Goal: Contribute content: Add original content to the website for others to see

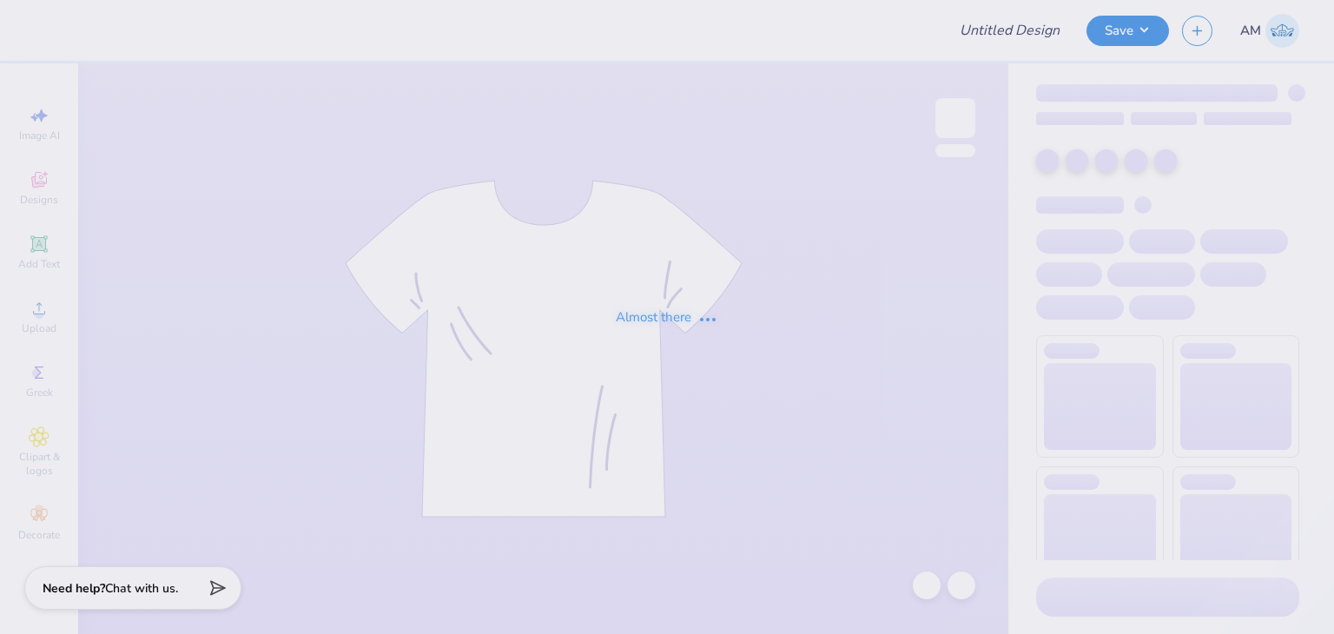
type input "[PERSON_NAME] : Happy Viking"
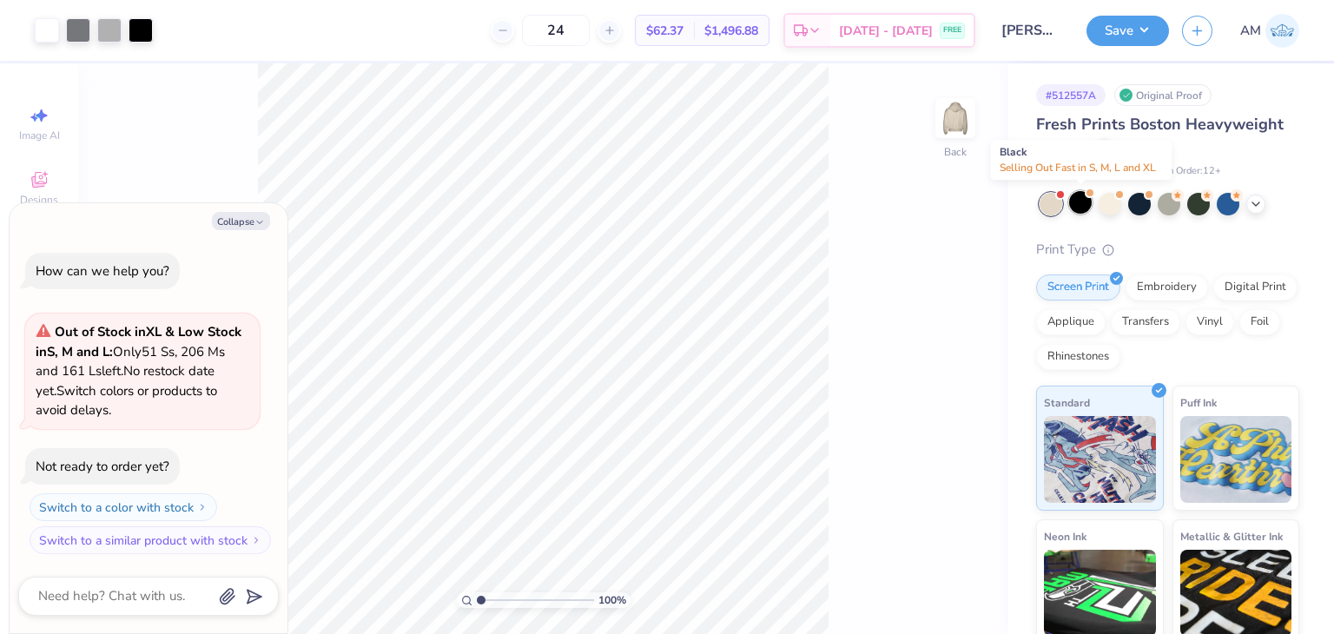
click at [1084, 199] on div at bounding box center [1080, 202] width 23 height 23
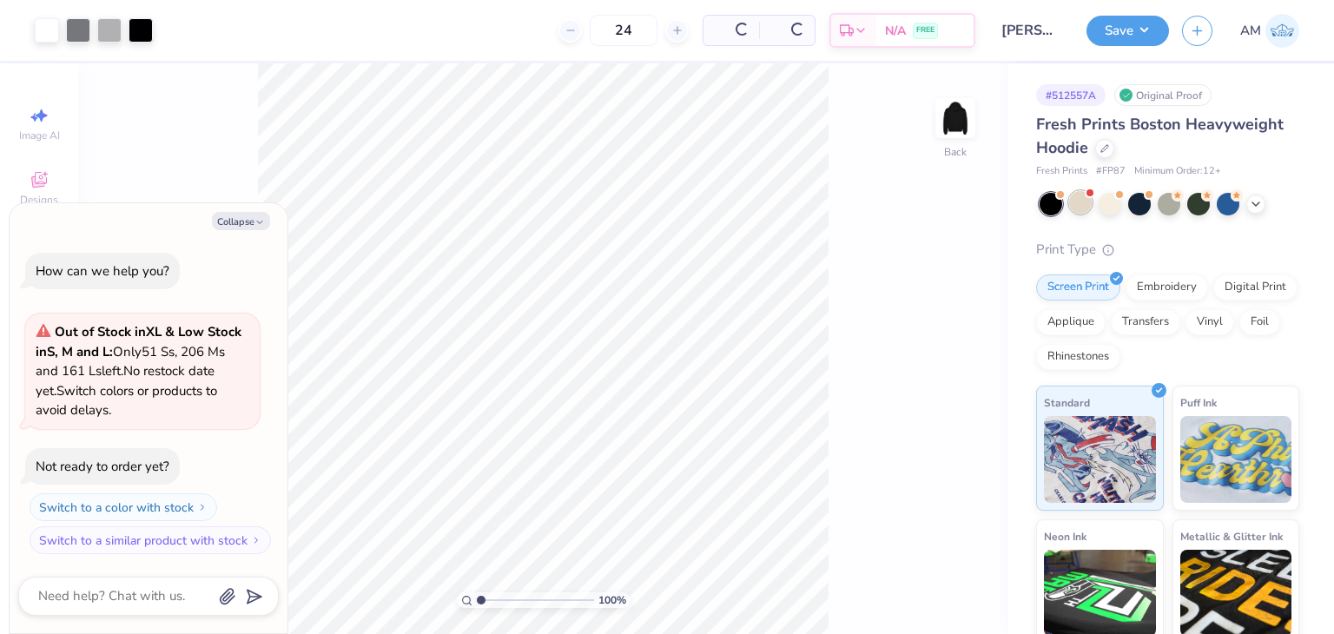
scroll to position [174, 0]
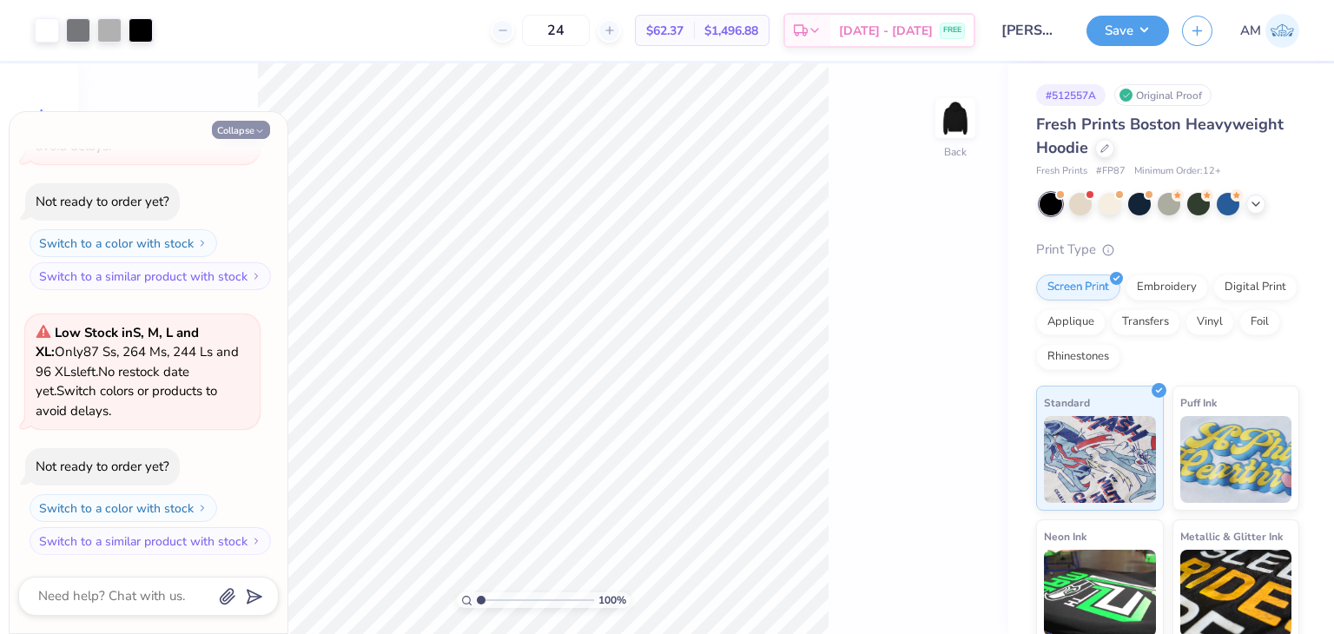
click at [251, 133] on button "Collapse" at bounding box center [241, 130] width 58 height 18
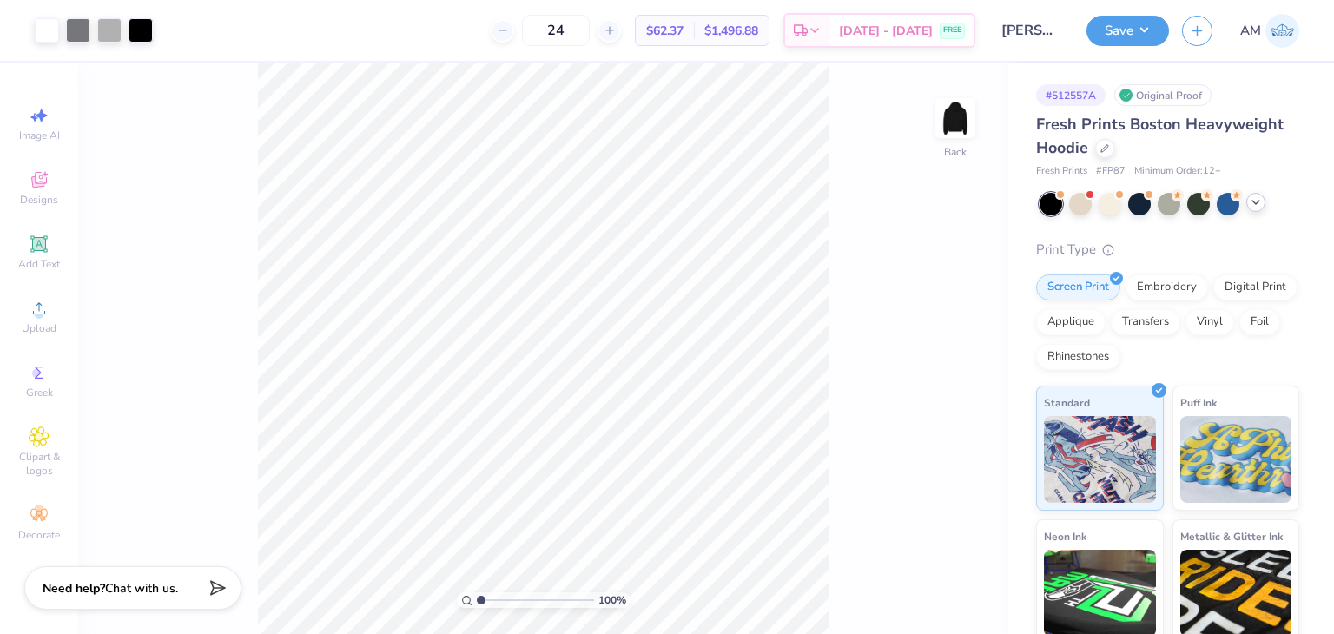
click at [1251, 196] on icon at bounding box center [1256, 202] width 14 height 14
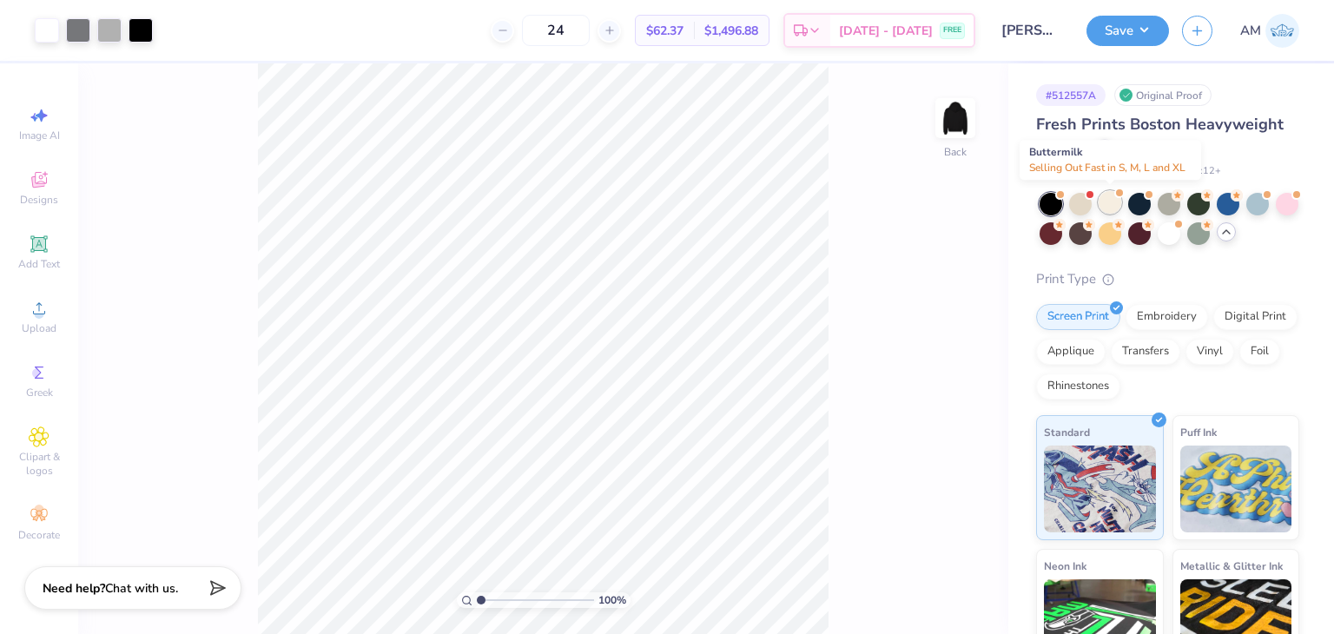
click at [1116, 202] on div at bounding box center [1110, 202] width 23 height 23
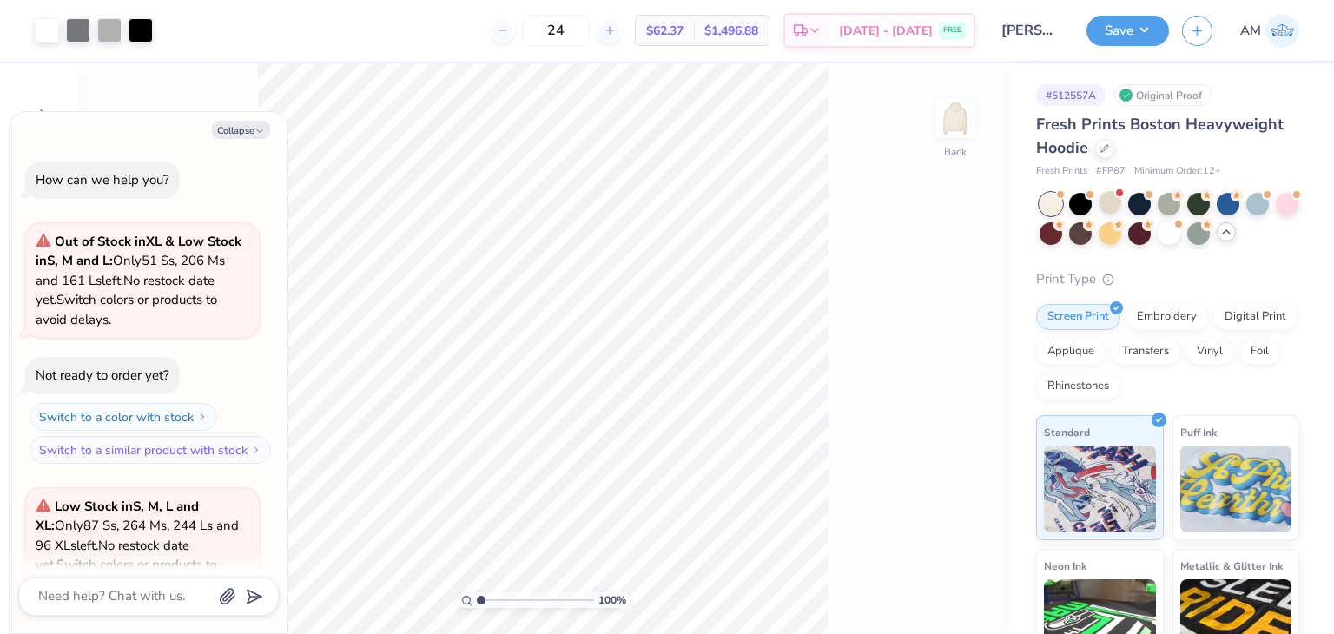
scroll to position [438, 0]
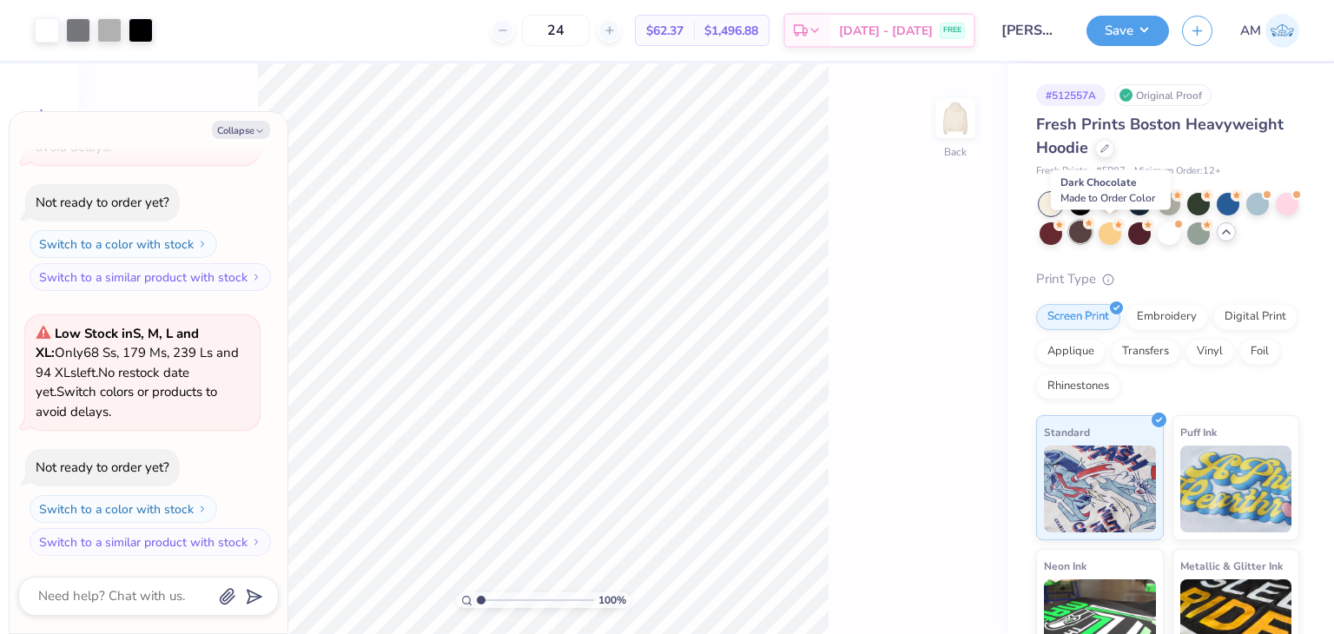
click at [1092, 238] on div at bounding box center [1080, 232] width 23 height 23
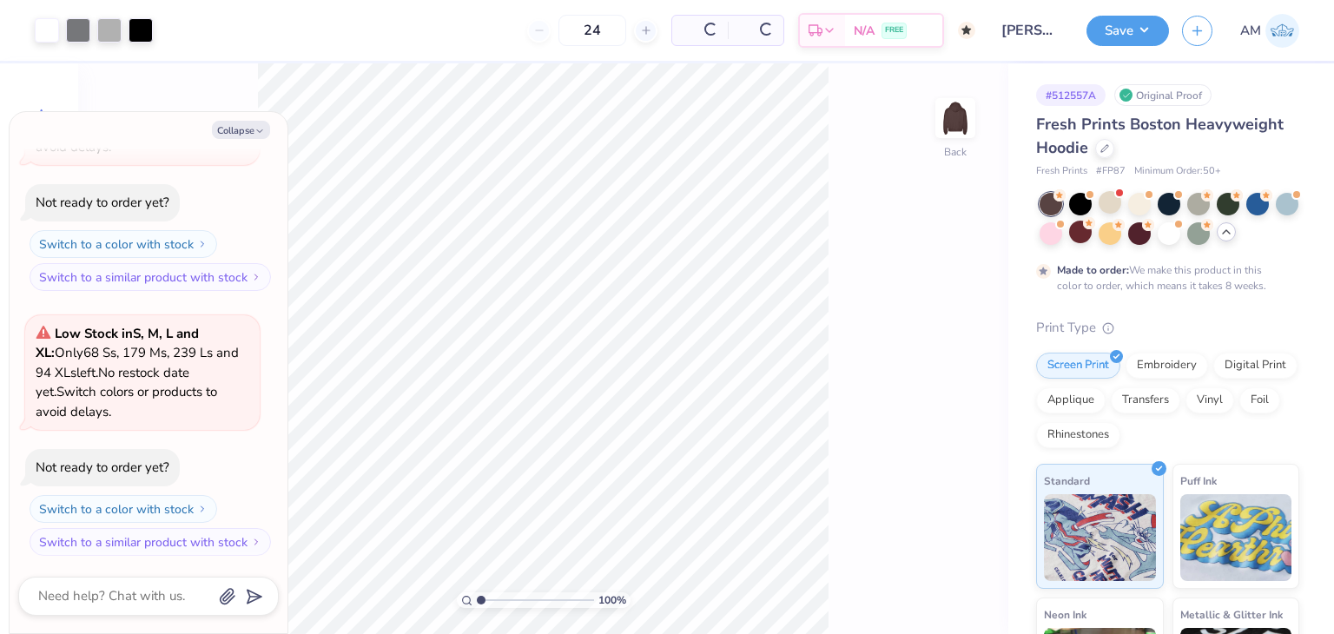
type textarea "x"
type input "50"
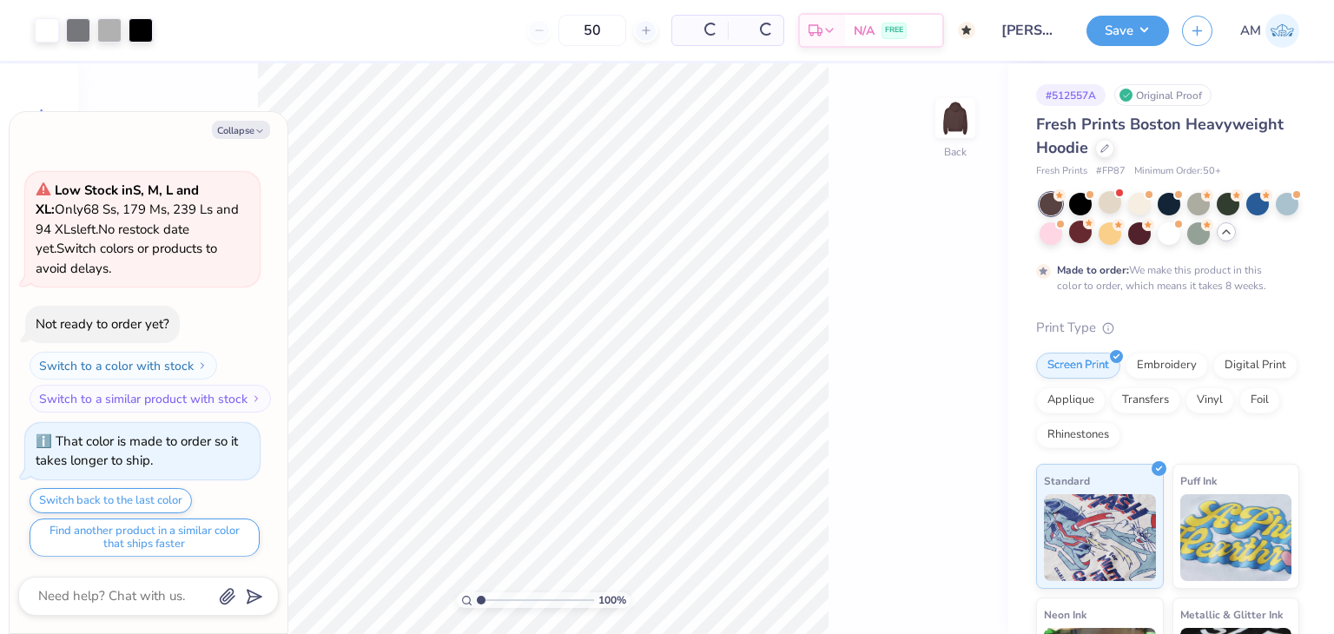
type textarea "x"
